Goal: Navigation & Orientation: Find specific page/section

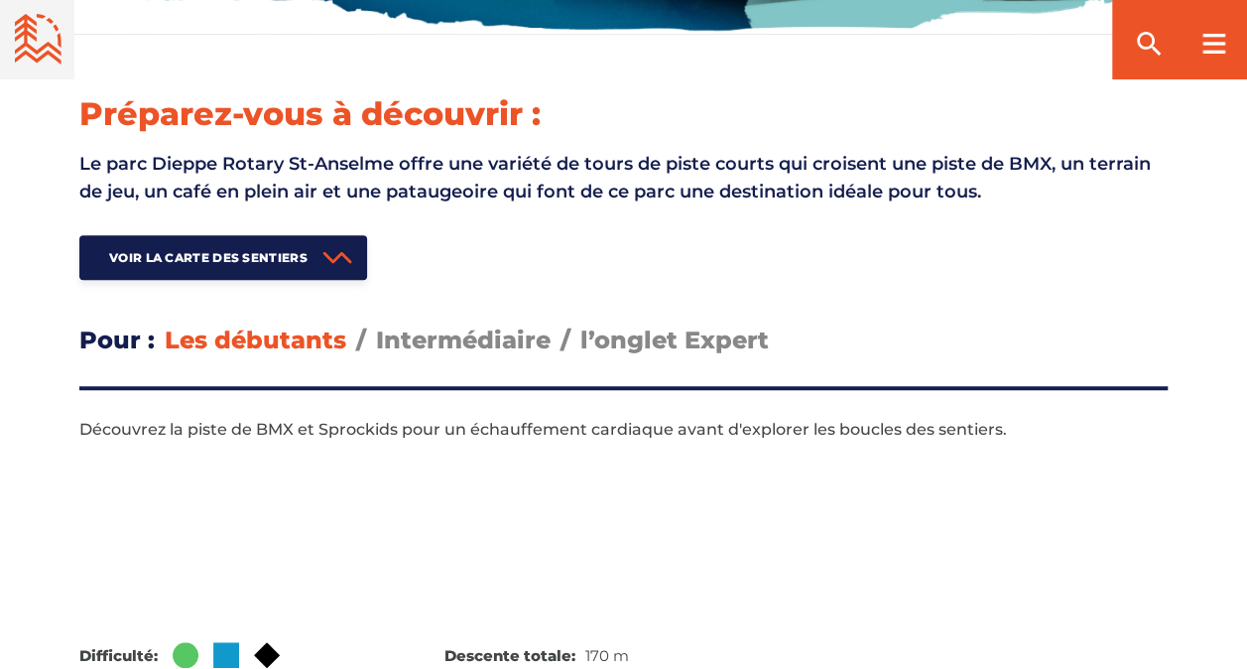
scroll to position [694, 0]
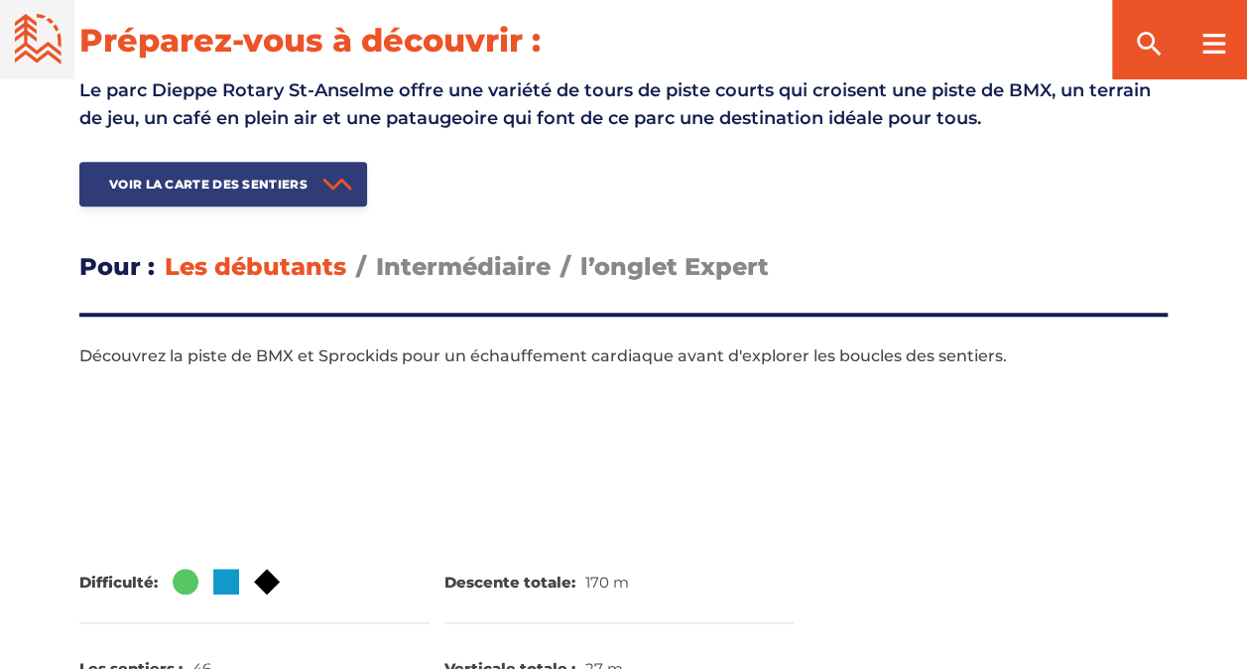
click at [263, 181] on span "Voir la carte des sentiers" at bounding box center [208, 184] width 198 height 15
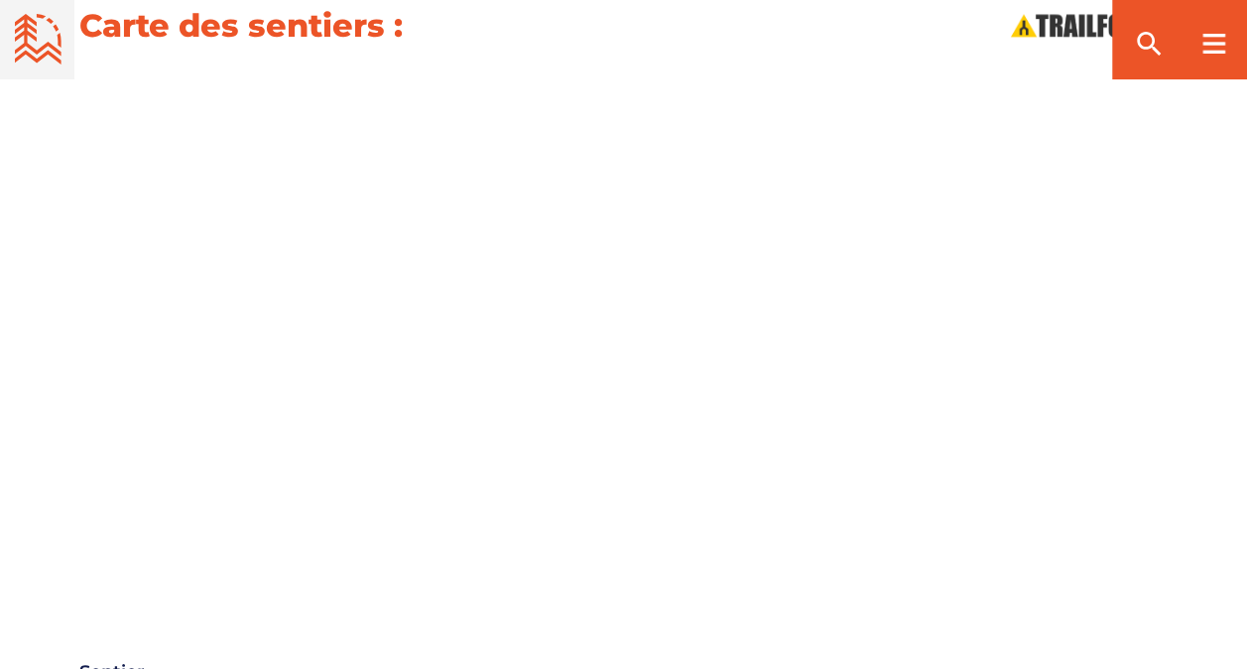
scroll to position [2253, 0]
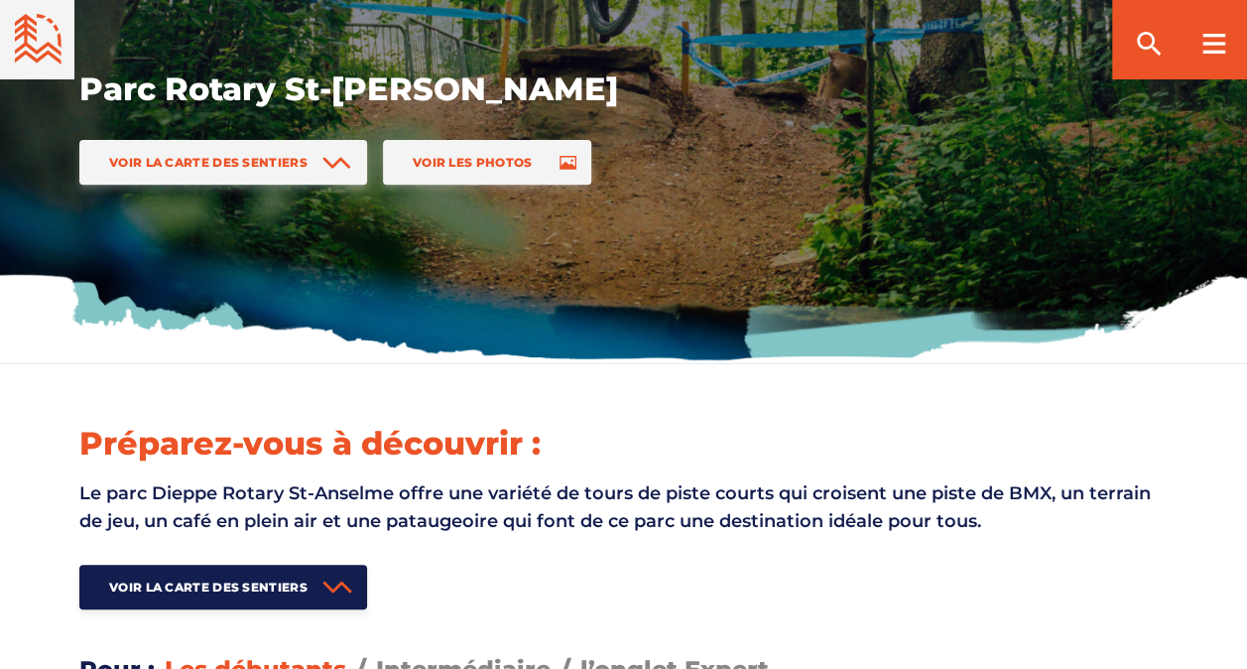
scroll to position [298, 0]
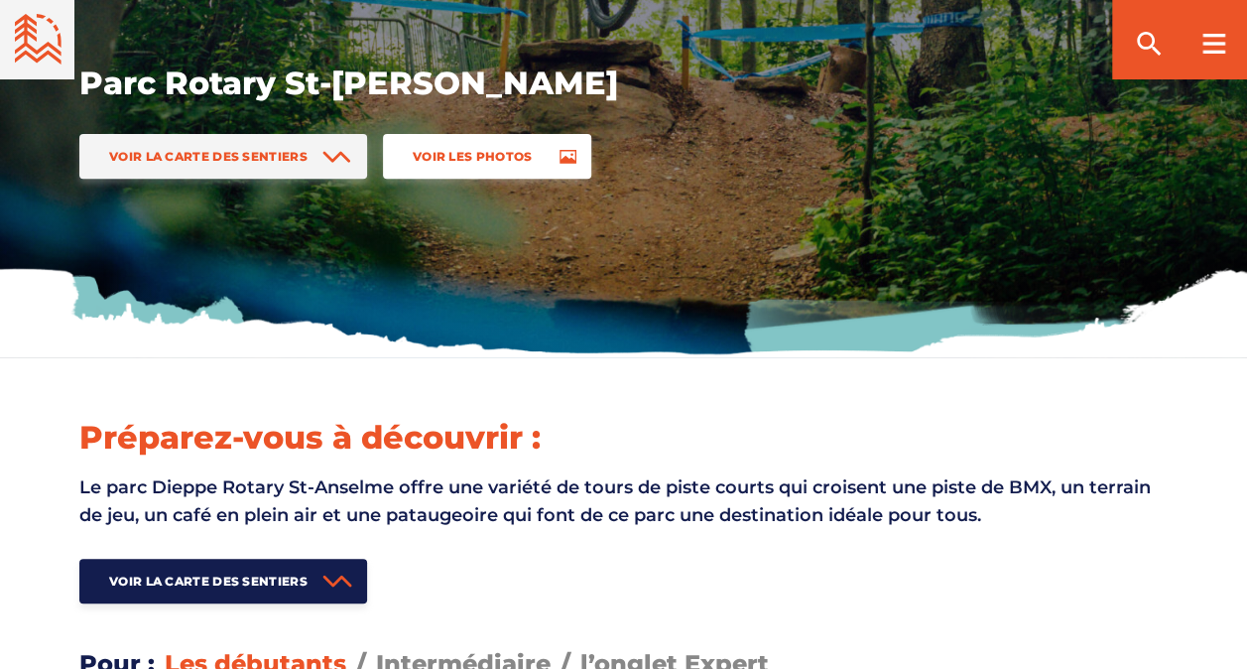
click at [462, 164] on span "Voir les photos" at bounding box center [473, 156] width 120 height 15
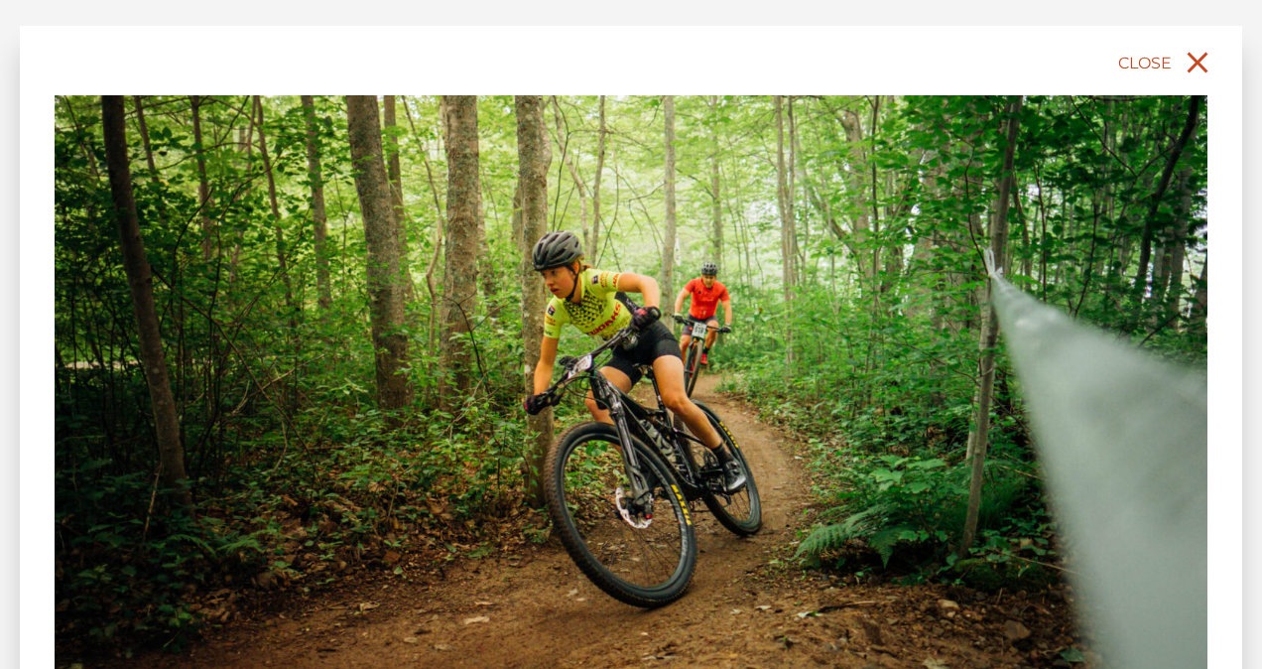
click at [1188, 73] on icon "close" at bounding box center [1197, 63] width 36 height 36
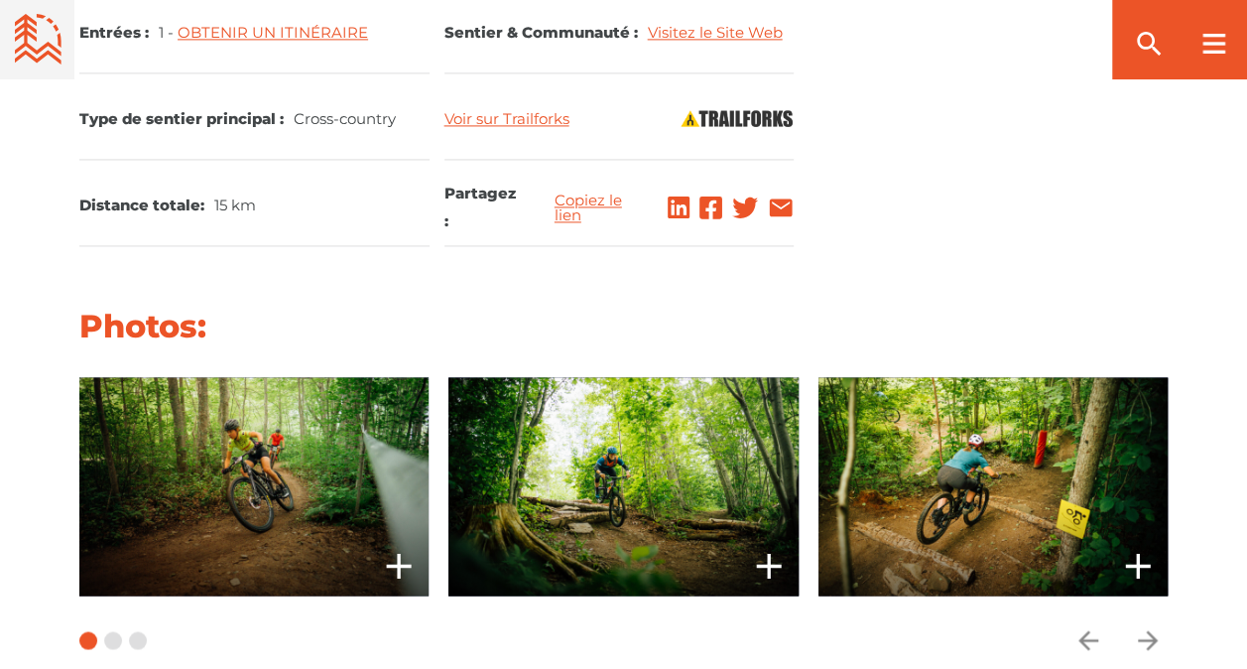
scroll to position [1488, 0]
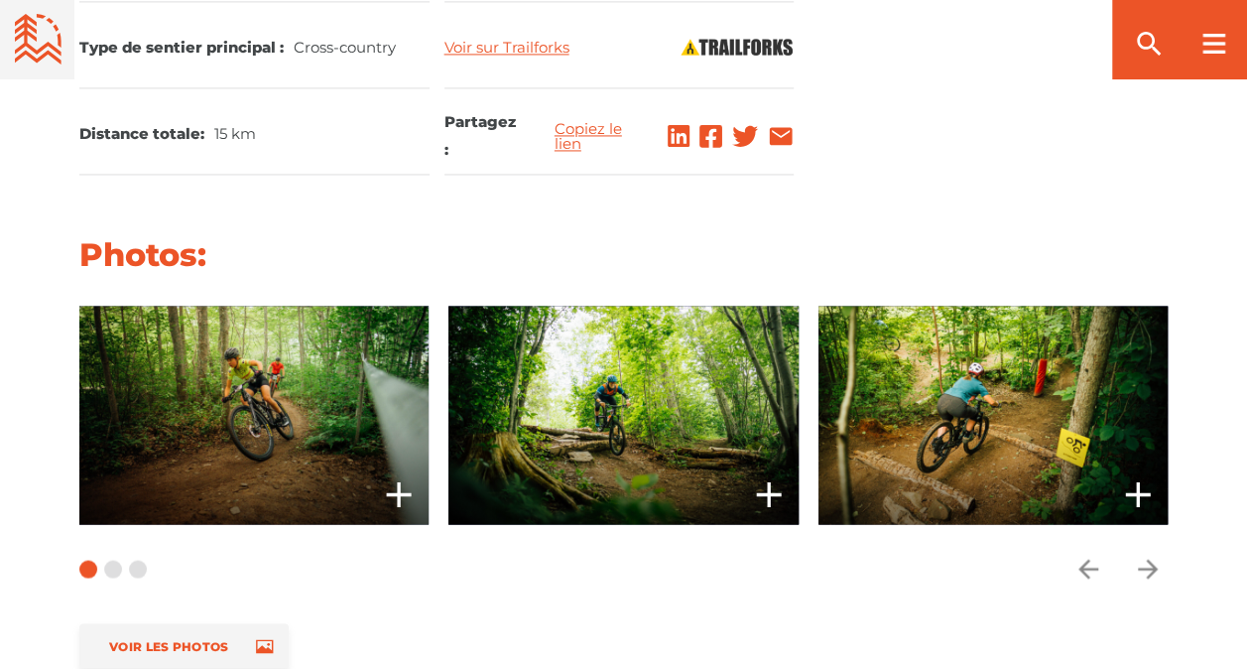
drag, startPoint x: 743, startPoint y: 407, endPoint x: 728, endPoint y: 407, distance: 14.9
click at [743, 407] on span at bounding box center [622, 415] width 349 height 218
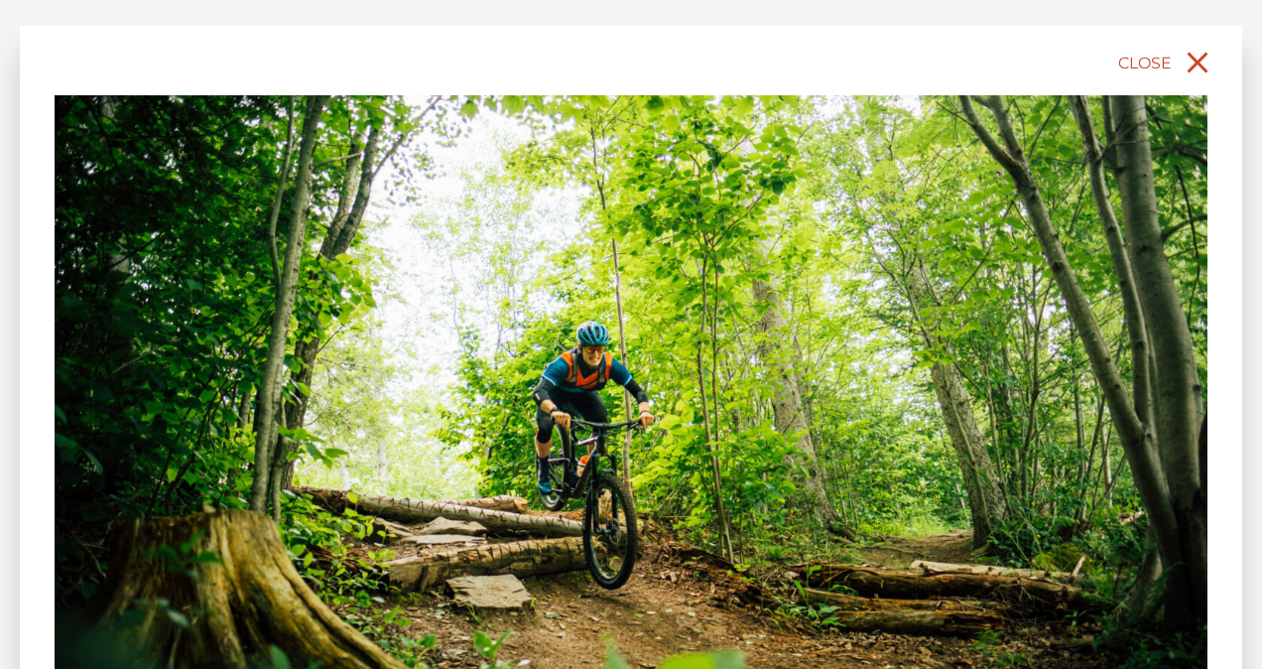
click at [1204, 58] on icon "close" at bounding box center [1197, 63] width 21 height 21
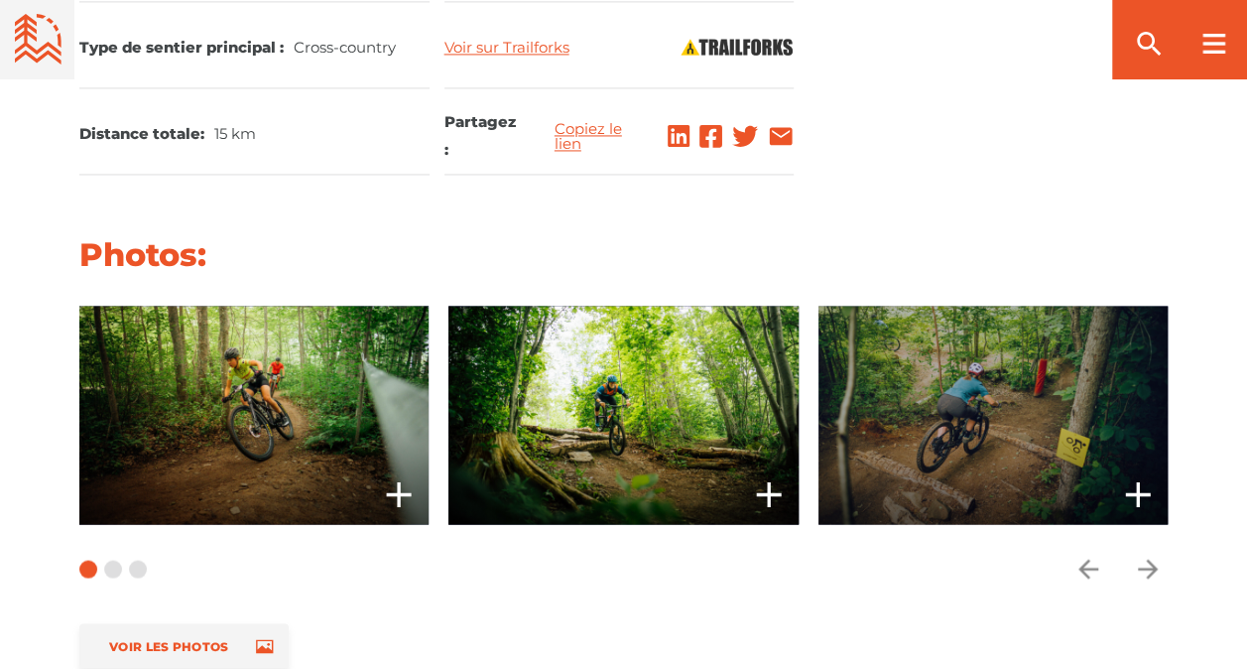
click at [1149, 485] on icon "add" at bounding box center [1138, 494] width 40 height 40
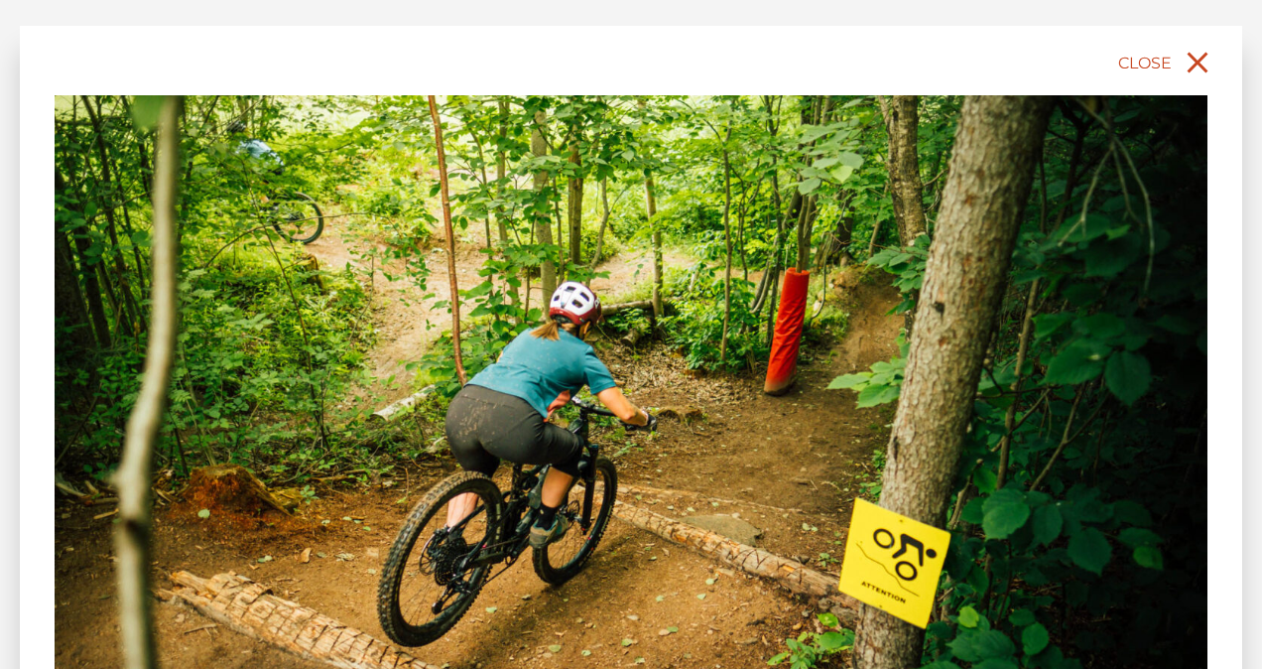
click at [1195, 65] on icon "close" at bounding box center [1197, 63] width 21 height 21
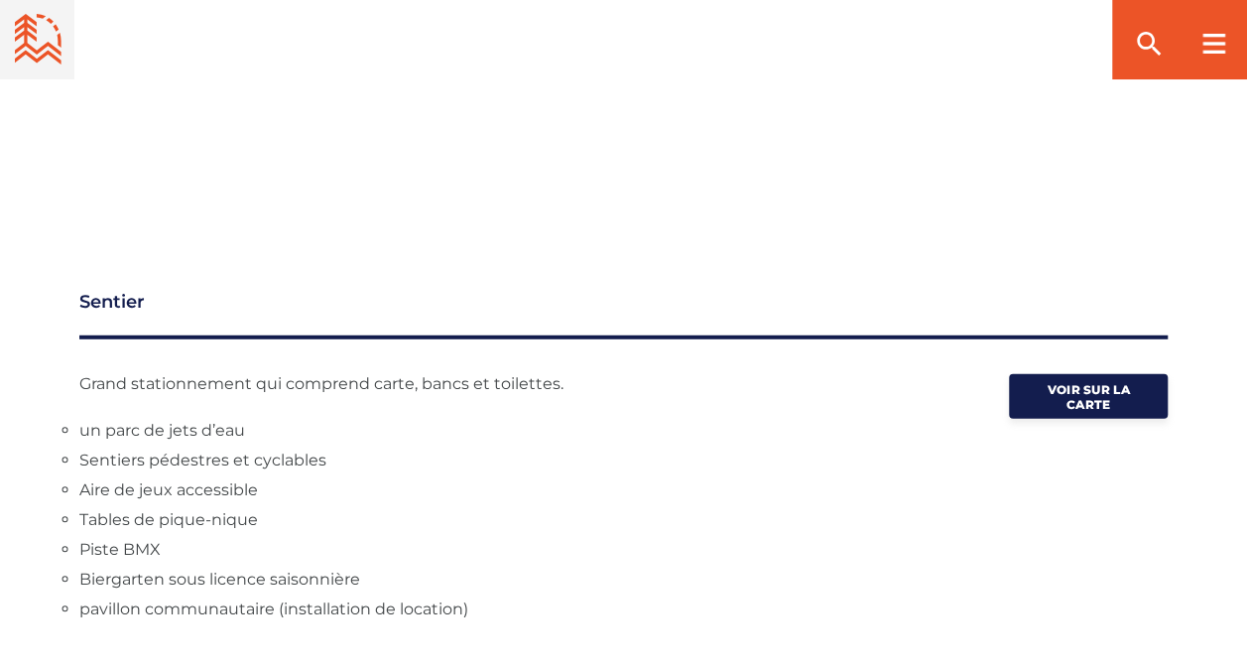
scroll to position [2579, 0]
